Goal: Complete application form

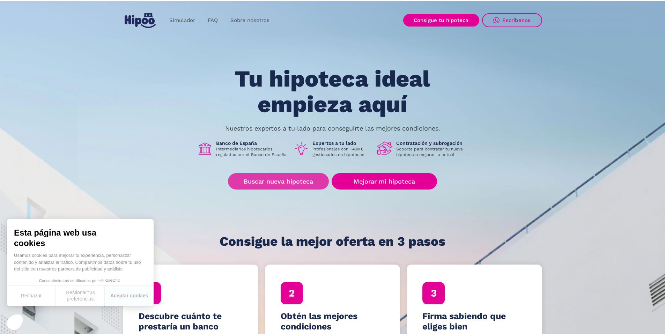
click at [278, 182] on link "Buscar nueva hipoteca" at bounding box center [278, 181] width 101 height 16
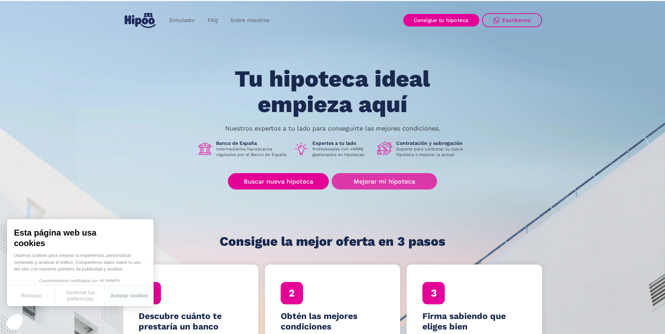
click at [372, 182] on link "Mejorar mi hipoteca" at bounding box center [384, 181] width 105 height 16
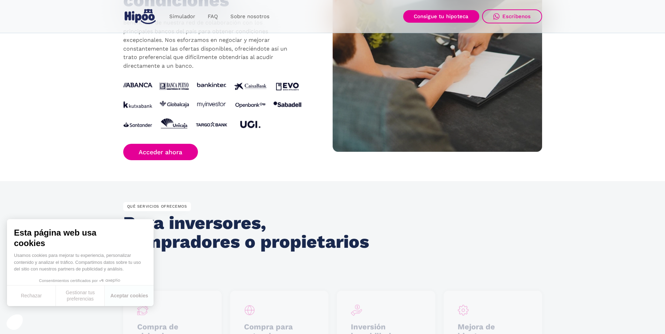
scroll to position [733, 0]
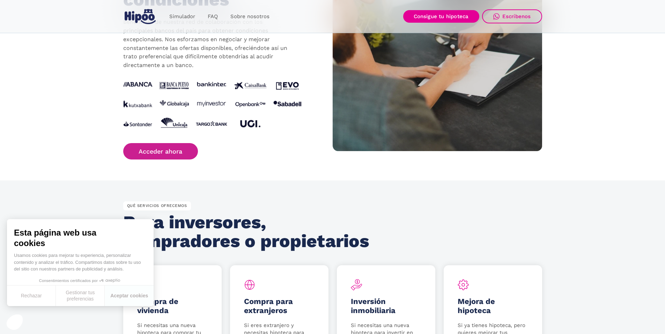
click at [160, 154] on link "Acceder ahora" at bounding box center [160, 151] width 75 height 16
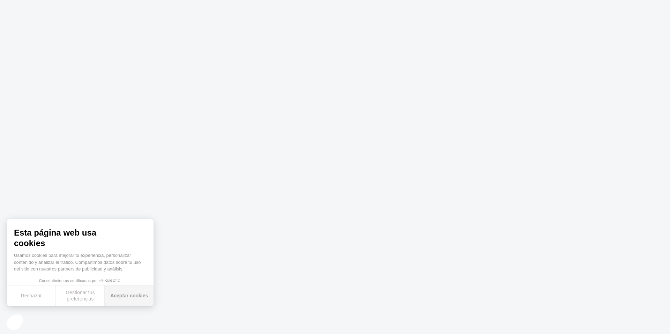
click at [120, 297] on button "Aceptar cookies" at bounding box center [129, 296] width 49 height 21
